Goal: Information Seeking & Learning: Learn about a topic

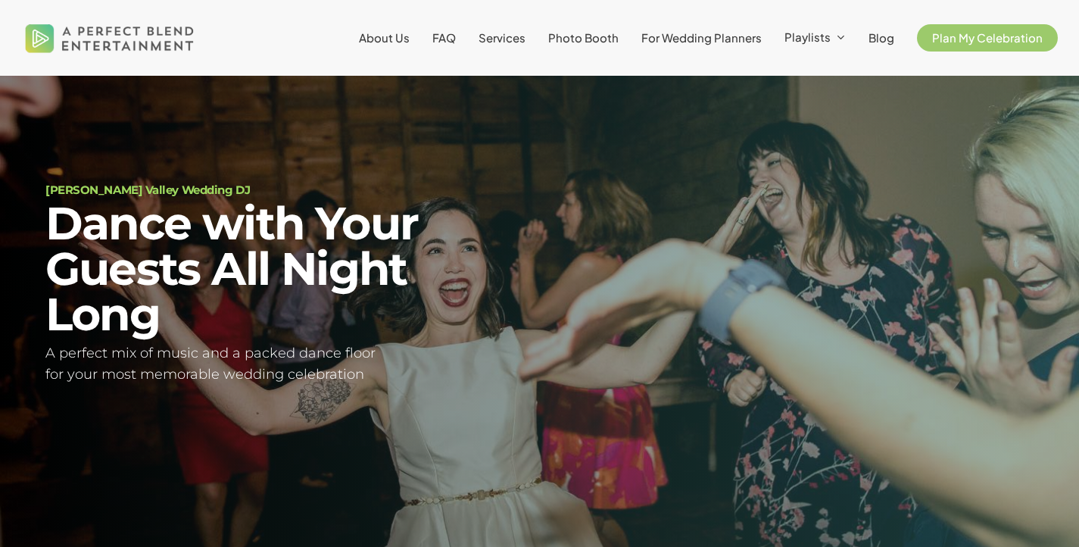
scroll to position [53, 0]
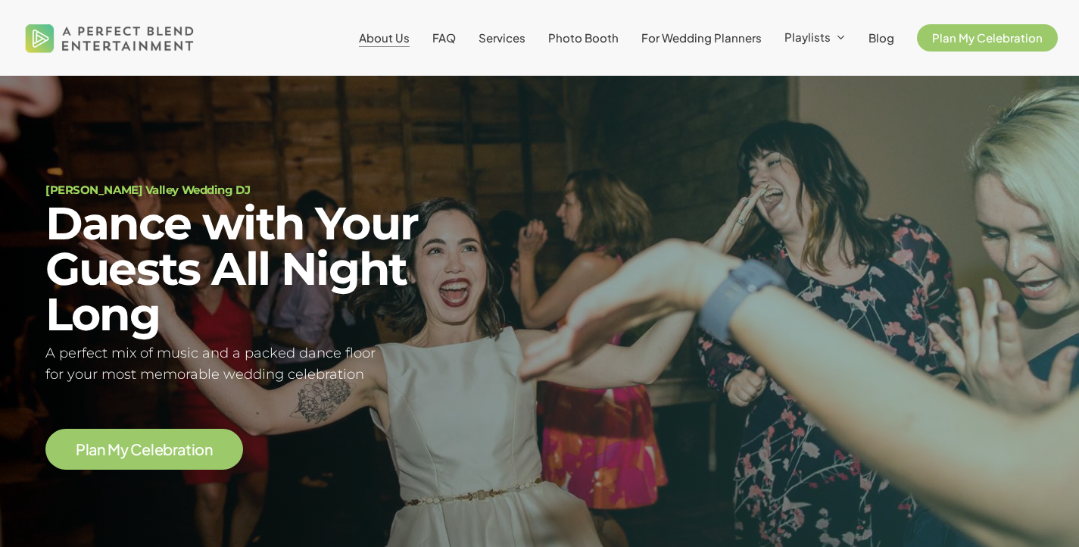
click at [389, 34] on span "About Us" at bounding box center [384, 37] width 51 height 14
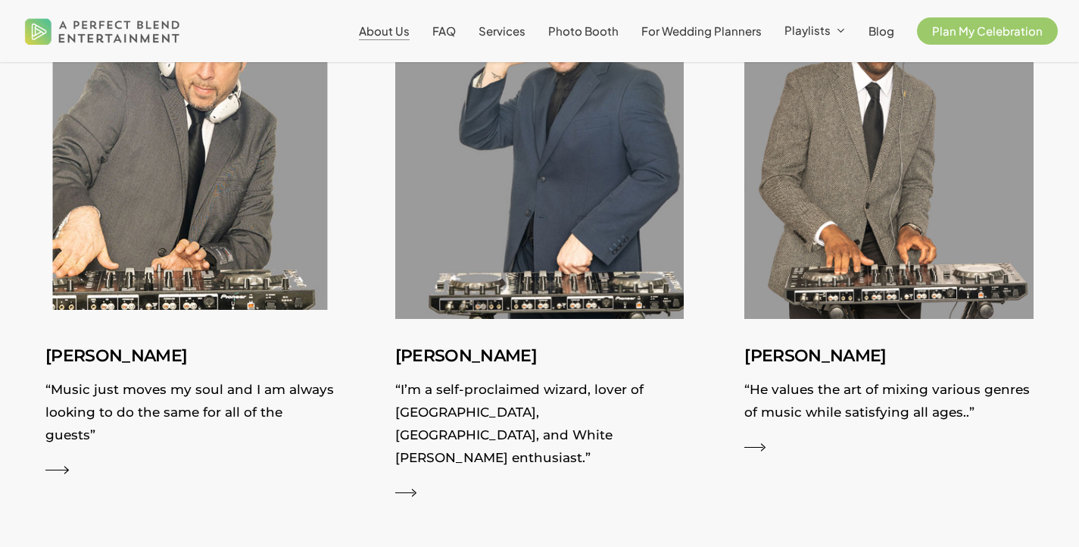
scroll to position [2314, 0]
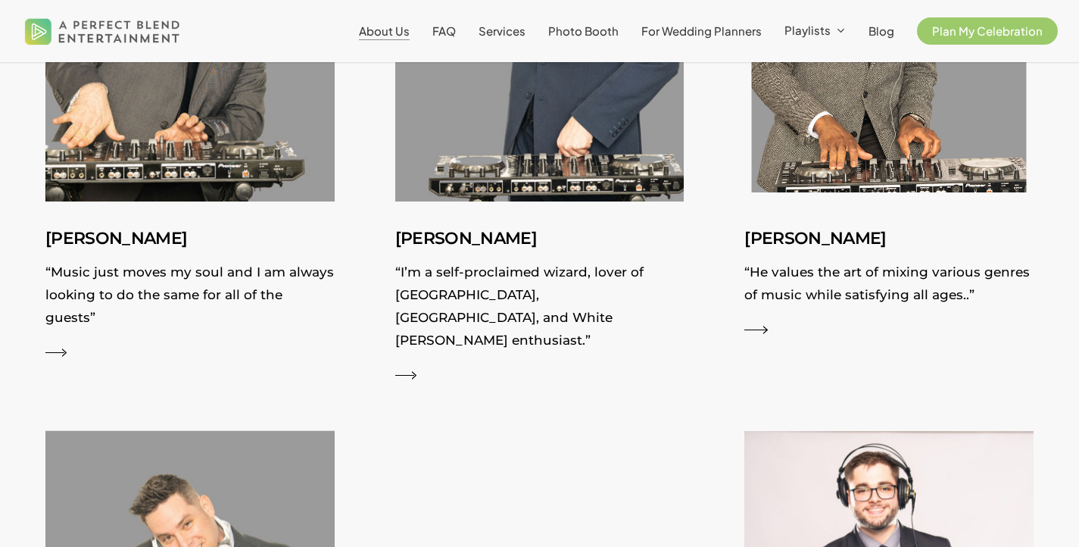
click at [759, 319] on div "Kevin “He values the art of mixing various genres of music while satisfying all…" at bounding box center [888, 280] width 289 height 112
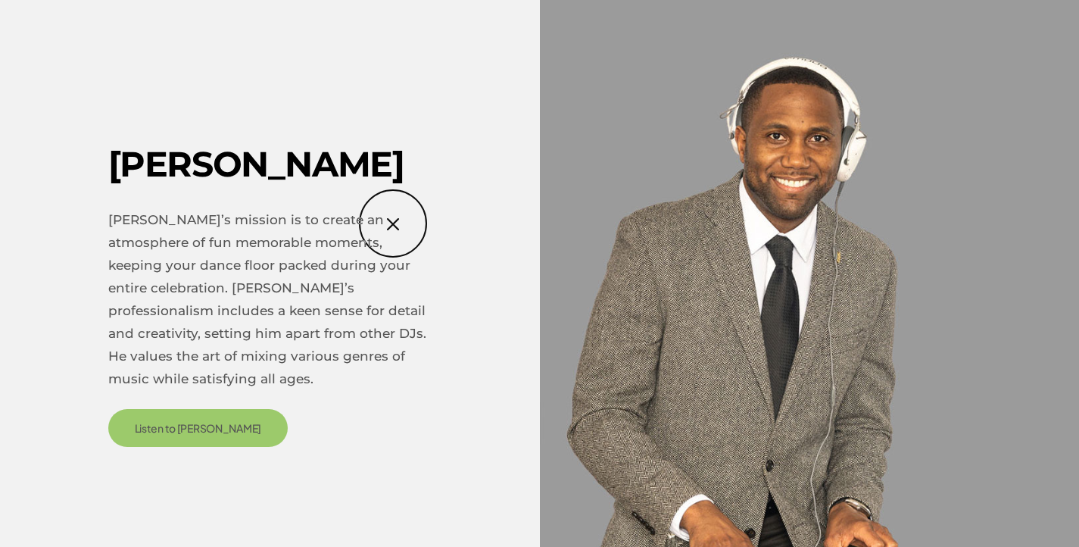
scroll to position [2526, 0]
click at [761, 257] on div "Kevin Kevin’s mission is to create an atmosphere of fun memorable moments, keep…" at bounding box center [539, 273] width 1079 height 449
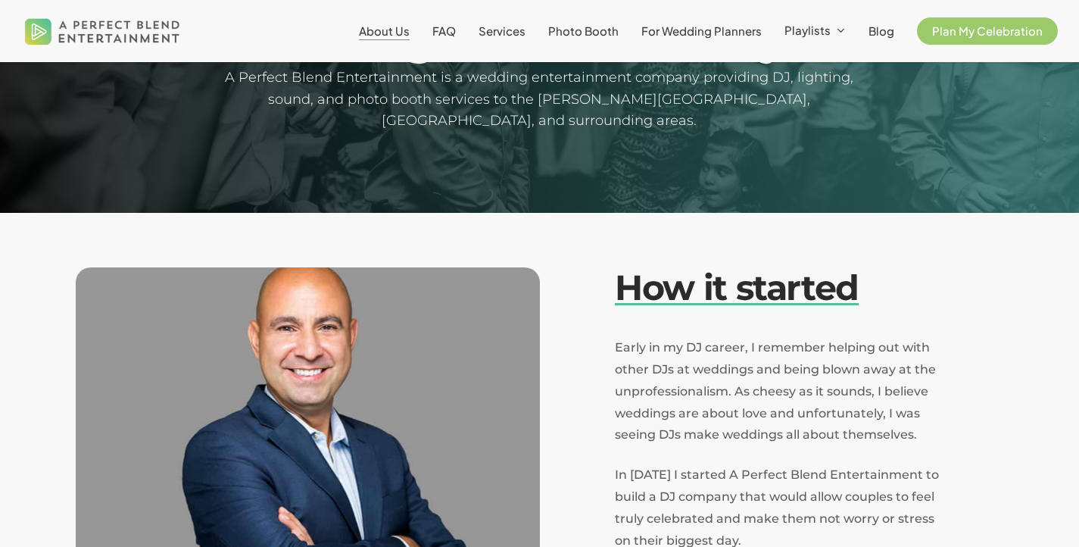
scroll to position [0, 0]
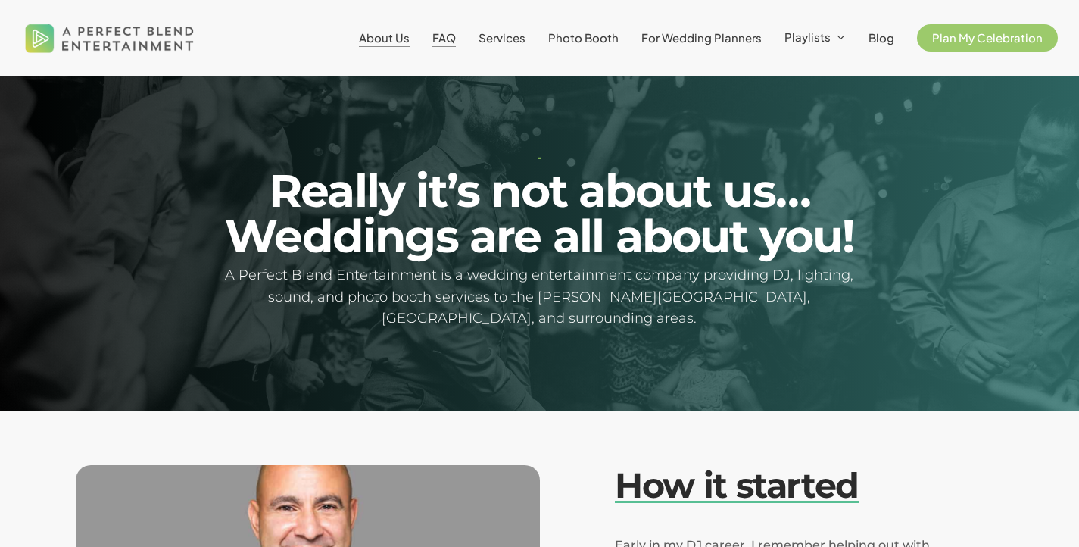
click at [454, 36] on span "FAQ" at bounding box center [443, 37] width 23 height 14
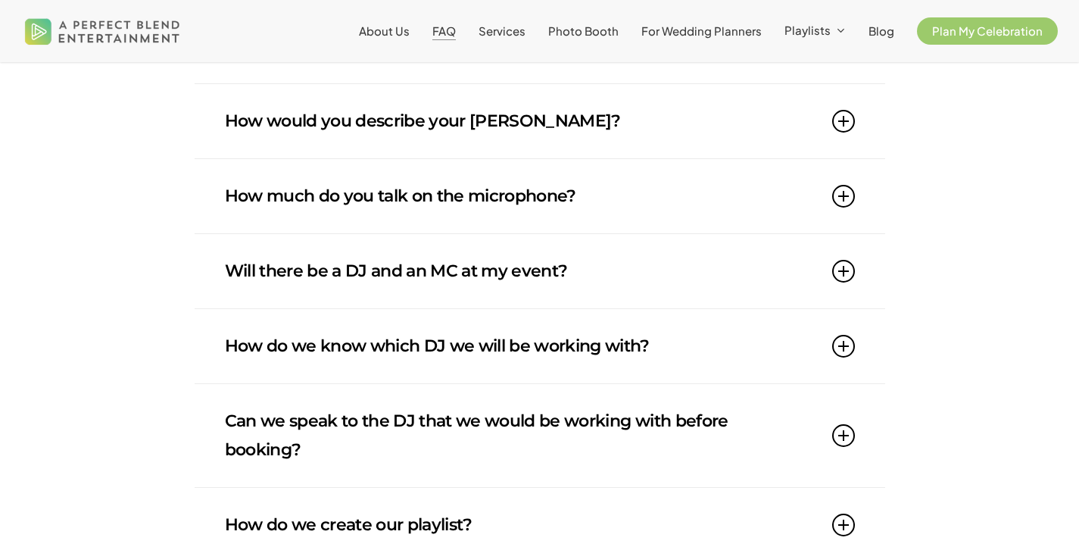
scroll to position [195, 0]
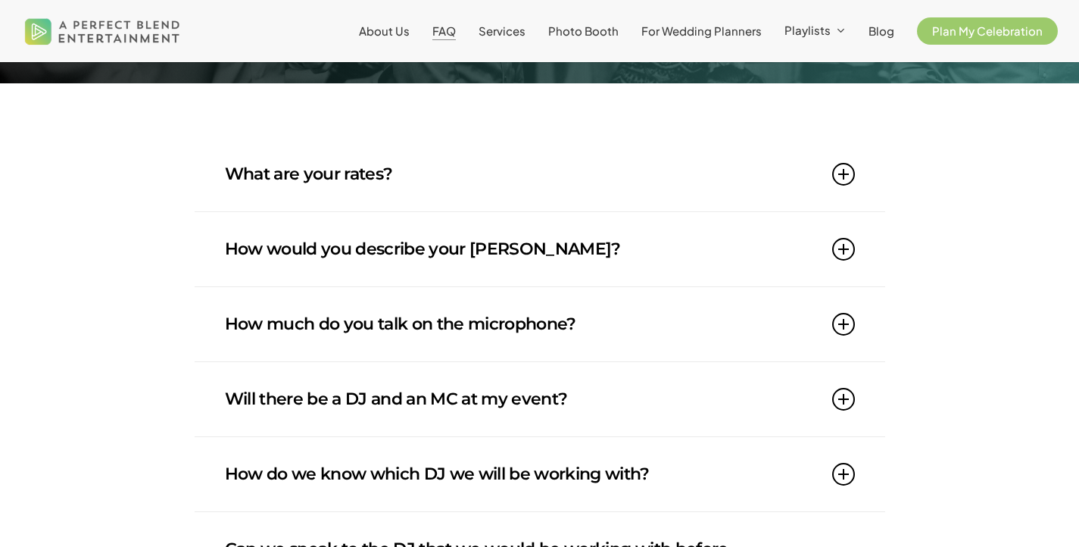
click at [483, 259] on link "How would you describe your [PERSON_NAME]?" at bounding box center [540, 249] width 630 height 74
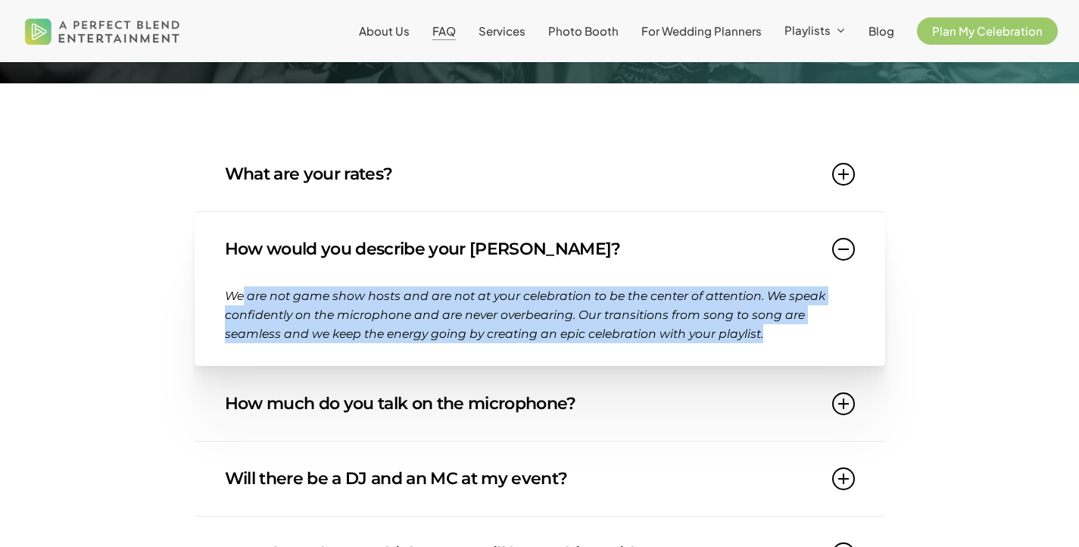
drag, startPoint x: 242, startPoint y: 288, endPoint x: 776, endPoint y: 335, distance: 536.0
click at [776, 335] on p "We are not game show hosts and are not at your celebration to be the center of …" at bounding box center [540, 314] width 630 height 57
drag, startPoint x: 776, startPoint y: 335, endPoint x: 238, endPoint y: 293, distance: 540.1
click at [238, 293] on p "We are not game show hosts and are not at your celebration to be the center of …" at bounding box center [540, 314] width 630 height 57
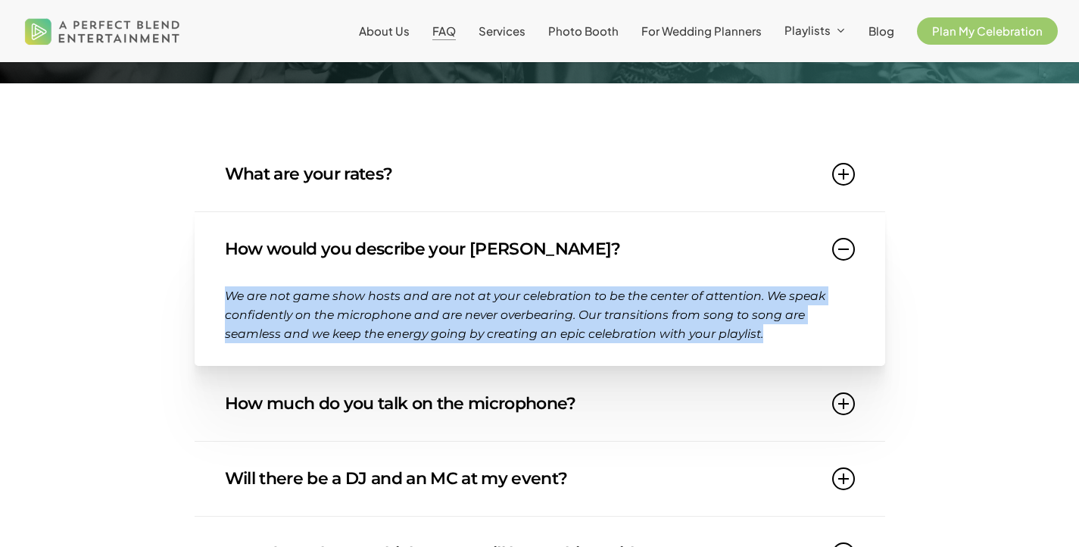
click at [238, 293] on span "We are not game show hosts and are not at your celebration to be the center of …" at bounding box center [525, 315] width 601 height 52
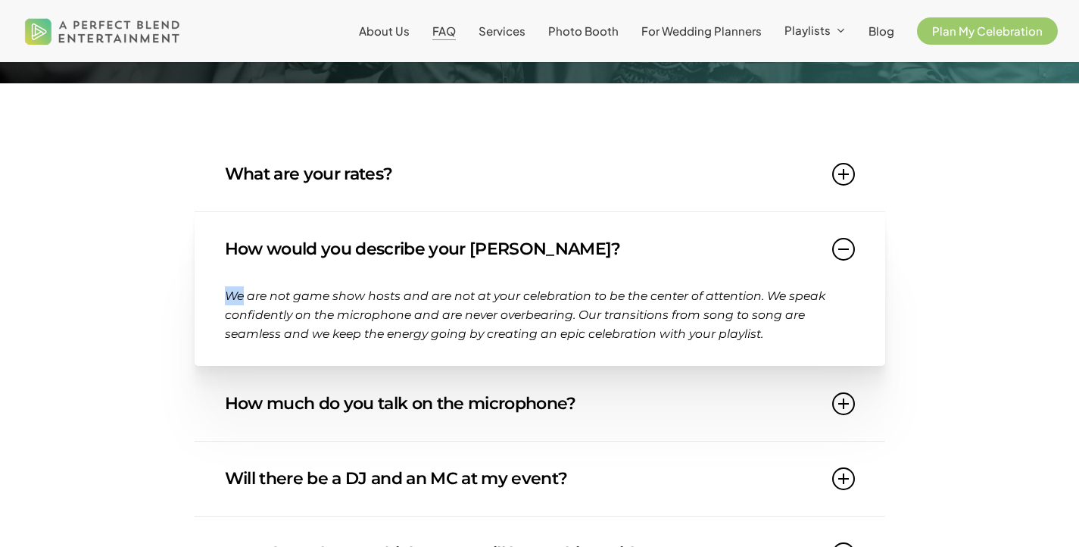
click at [238, 293] on span "We are not game show hosts and are not at your celebration to be the center of …" at bounding box center [525, 315] width 601 height 52
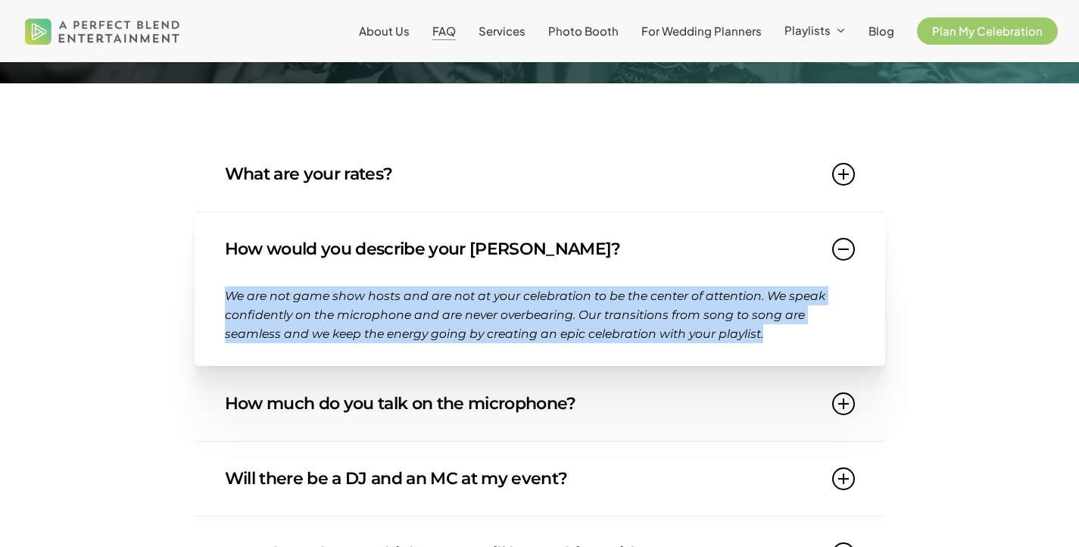
click at [238, 293] on span "We are not game show hosts and are not at your celebration to be the center of …" at bounding box center [525, 315] width 601 height 52
click at [270, 293] on span "We are not game show hosts and are not at your celebration to be the center of …" at bounding box center [525, 315] width 601 height 52
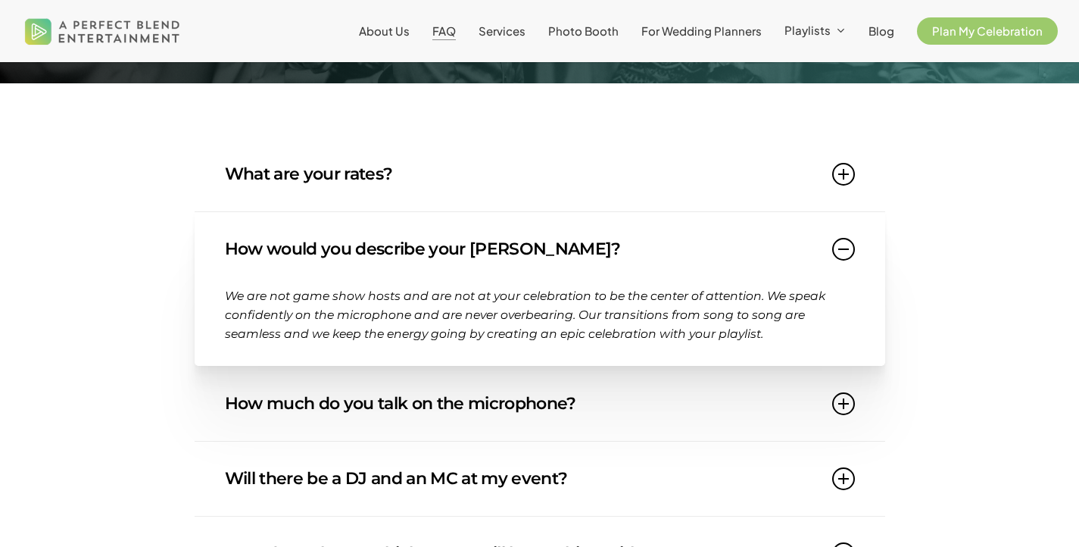
click at [270, 293] on span "We are not game show hosts and are not at your celebration to be the center of …" at bounding box center [525, 315] width 601 height 52
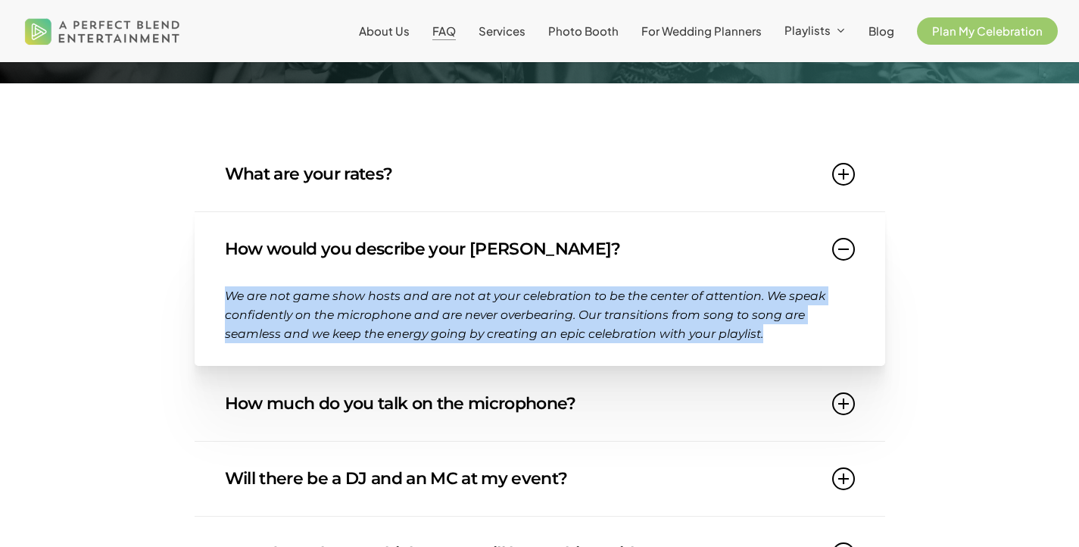
click at [282, 324] on p "We are not game show hosts and are not at your celebration to be the center of …" at bounding box center [540, 314] width 630 height 57
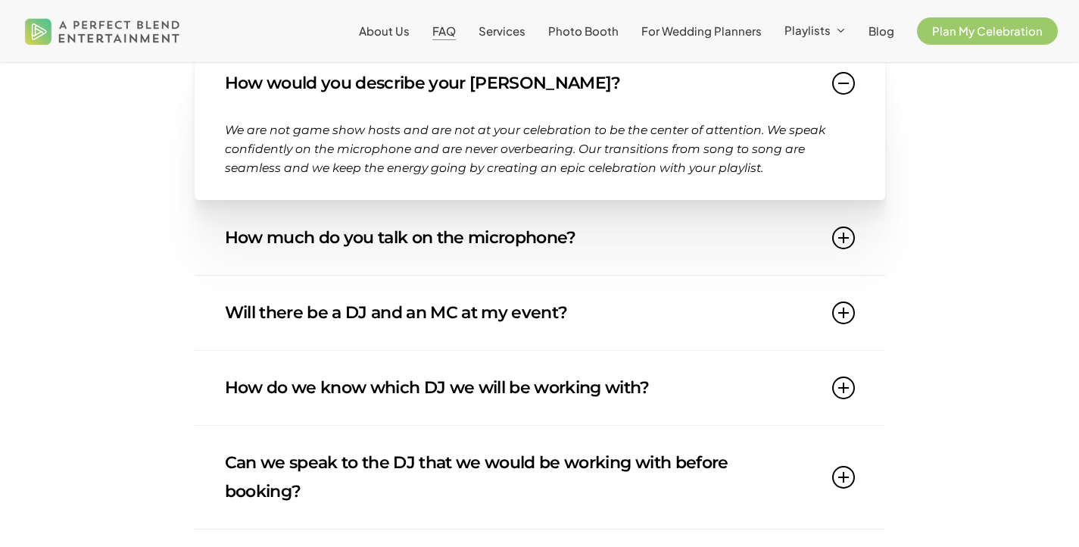
scroll to position [366, 0]
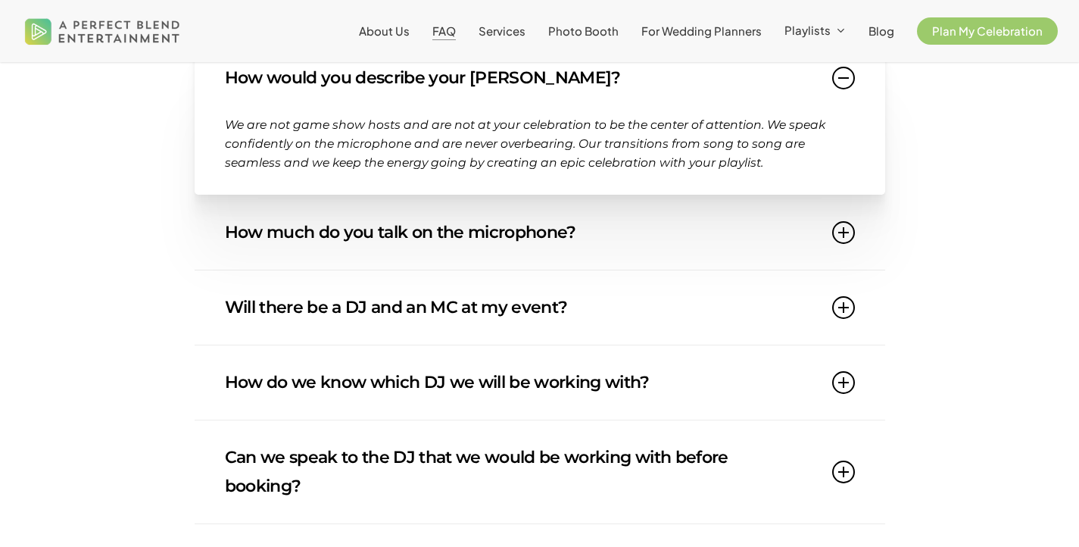
click at [847, 89] on link "How would you describe your [PERSON_NAME]?" at bounding box center [540, 78] width 630 height 74
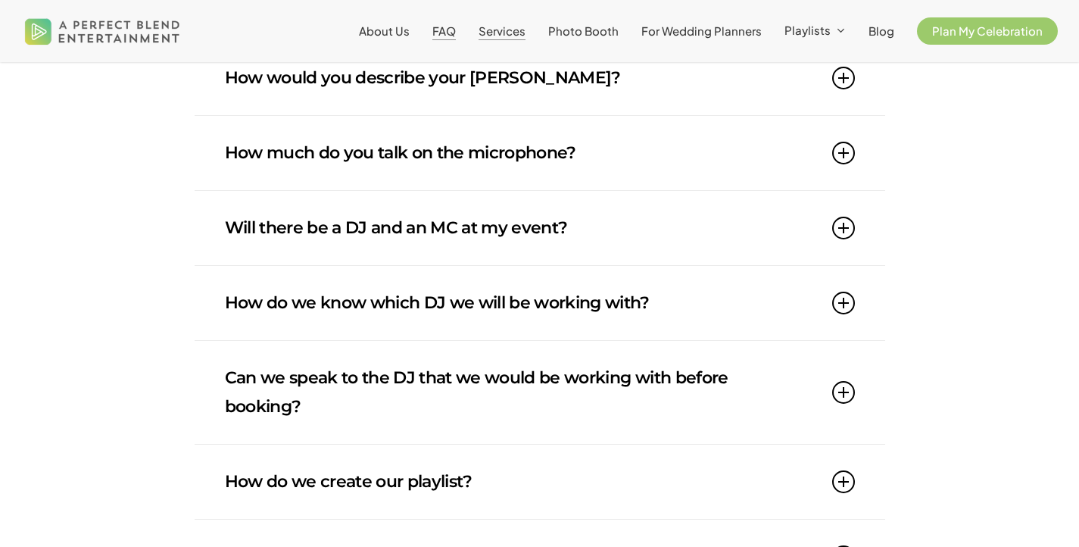
click at [501, 36] on span "Services" at bounding box center [502, 30] width 47 height 14
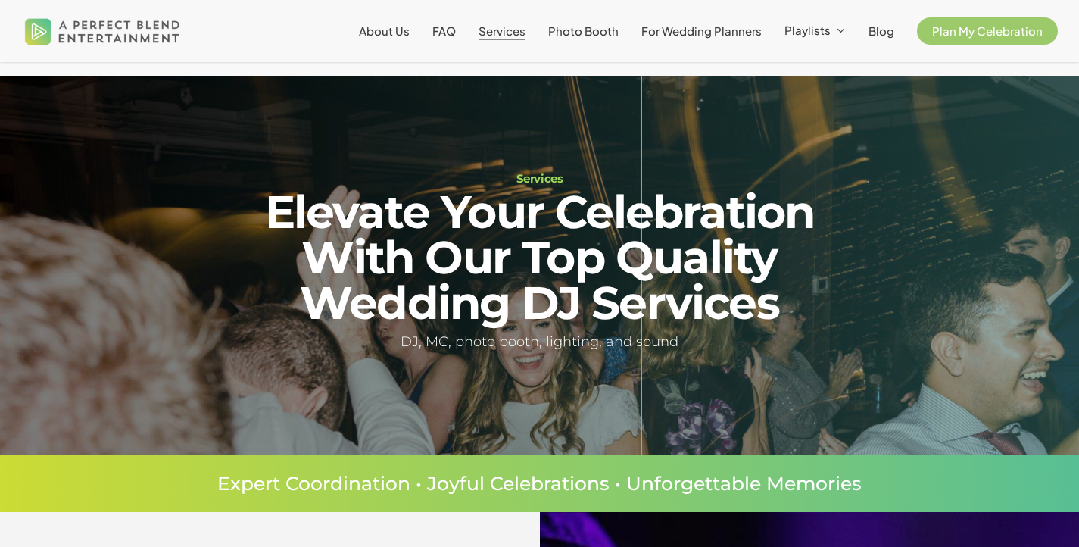
scroll to position [173, 0]
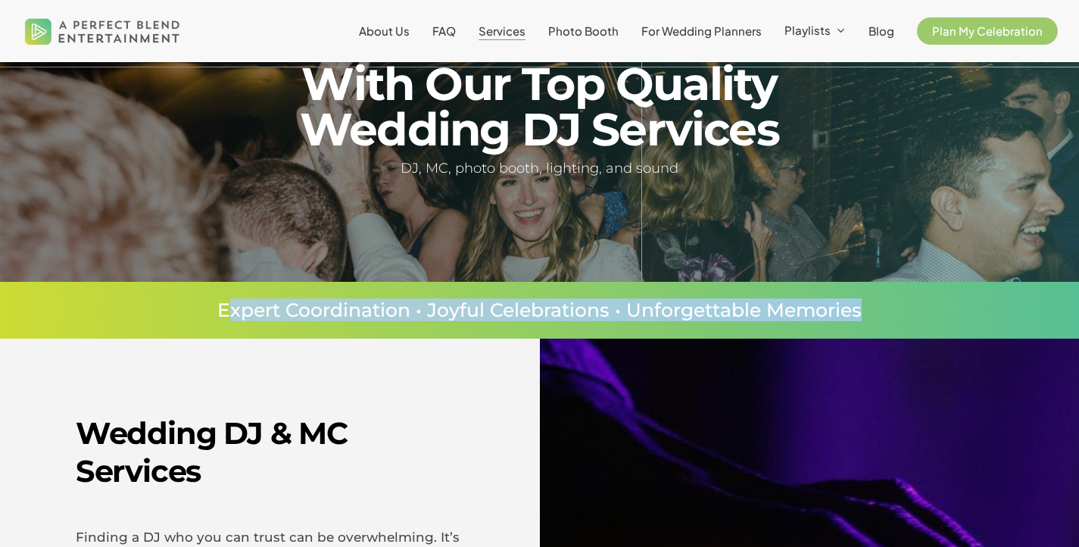
drag, startPoint x: 224, startPoint y: 309, endPoint x: 866, endPoint y: 317, distance: 641.5
click at [866, 319] on p "Expert Coordination • Joyful Celebrations • Unforgettable Memories" at bounding box center [539, 310] width 988 height 19
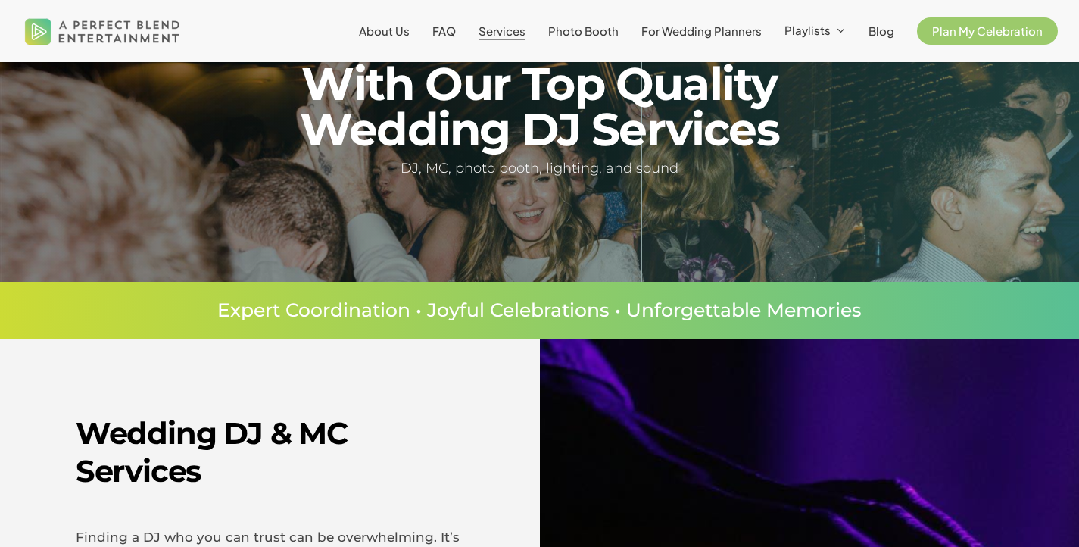
drag, startPoint x: 866, startPoint y: 317, endPoint x: 854, endPoint y: 317, distance: 11.4
click at [866, 317] on p "Expert Coordination • Joyful Celebrations • Unforgettable Memories" at bounding box center [539, 310] width 988 height 19
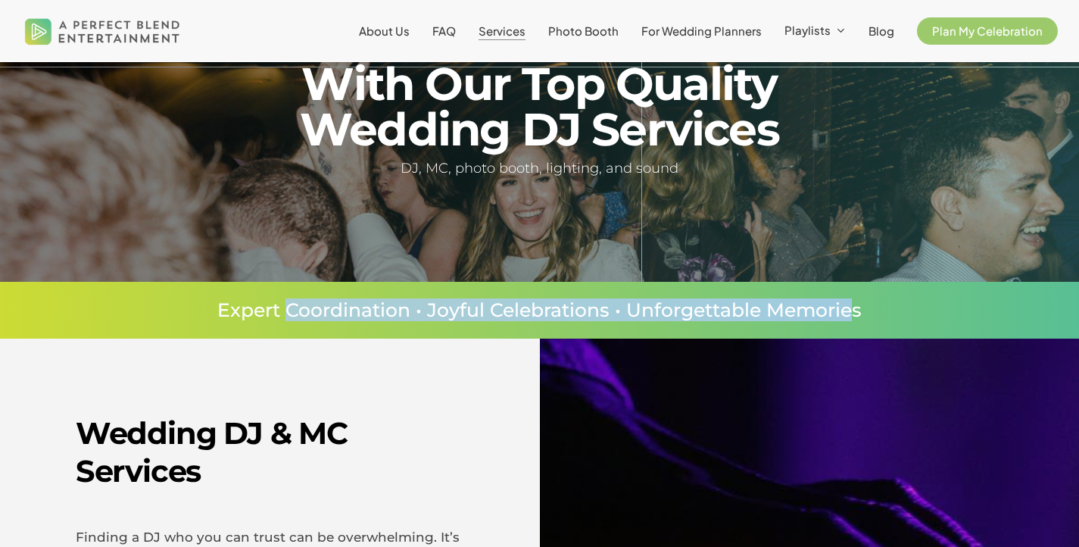
drag, startPoint x: 854, startPoint y: 317, endPoint x: 289, endPoint y: 306, distance: 565.1
click at [289, 306] on p "Expert Coordination • Joyful Celebrations • Unforgettable Memories" at bounding box center [539, 310] width 988 height 19
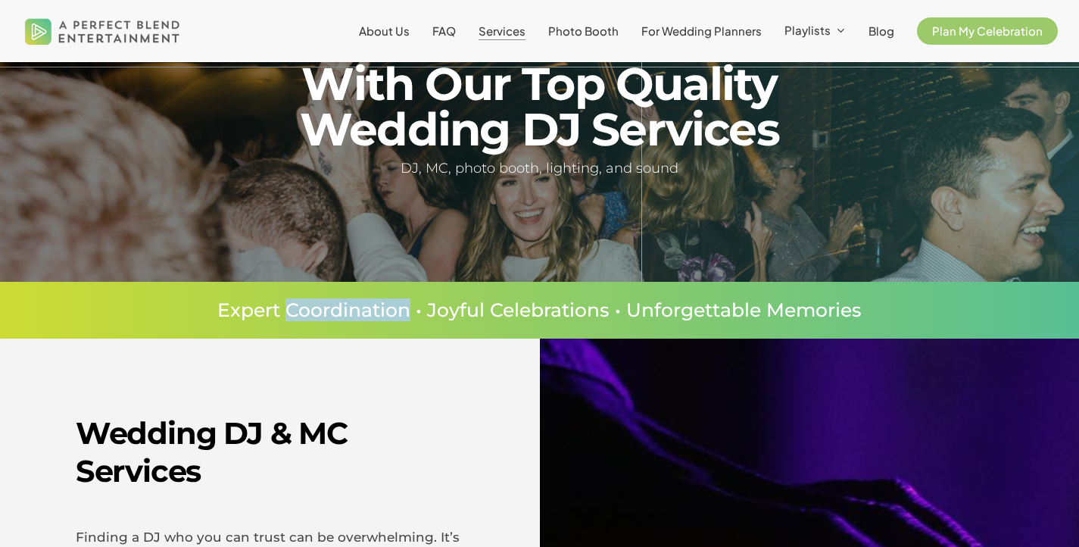
click at [289, 306] on p "Expert Coordination • Joyful Celebrations • Unforgettable Memories" at bounding box center [539, 310] width 988 height 19
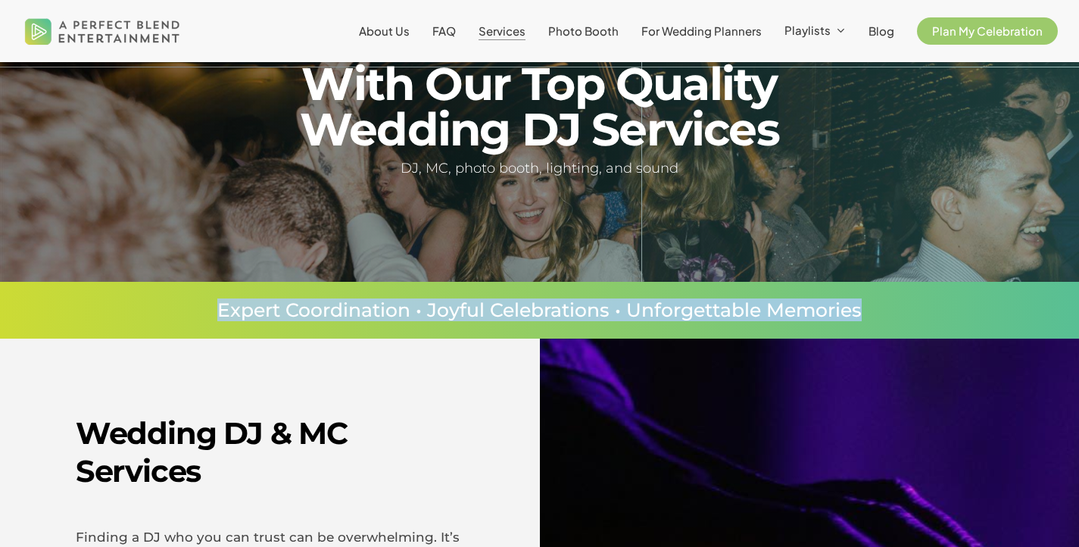
click at [289, 306] on p "Expert Coordination • Joyful Celebrations • Unforgettable Memories" at bounding box center [539, 310] width 988 height 19
click at [320, 309] on p "Expert Coordination • Joyful Celebrations • Unforgettable Memories" at bounding box center [539, 310] width 988 height 19
